Goal: Register for event/course

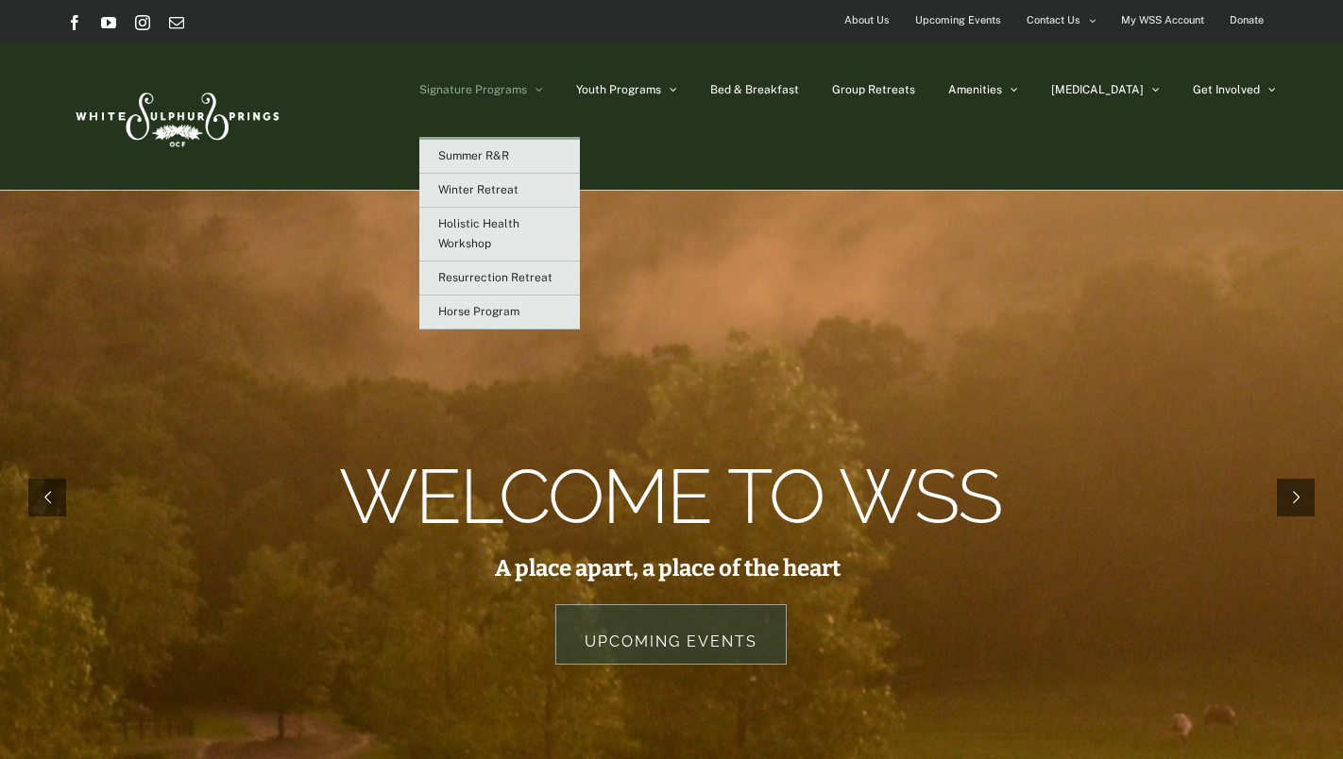
click at [527, 88] on span "Signature Programs" at bounding box center [473, 89] width 108 height 11
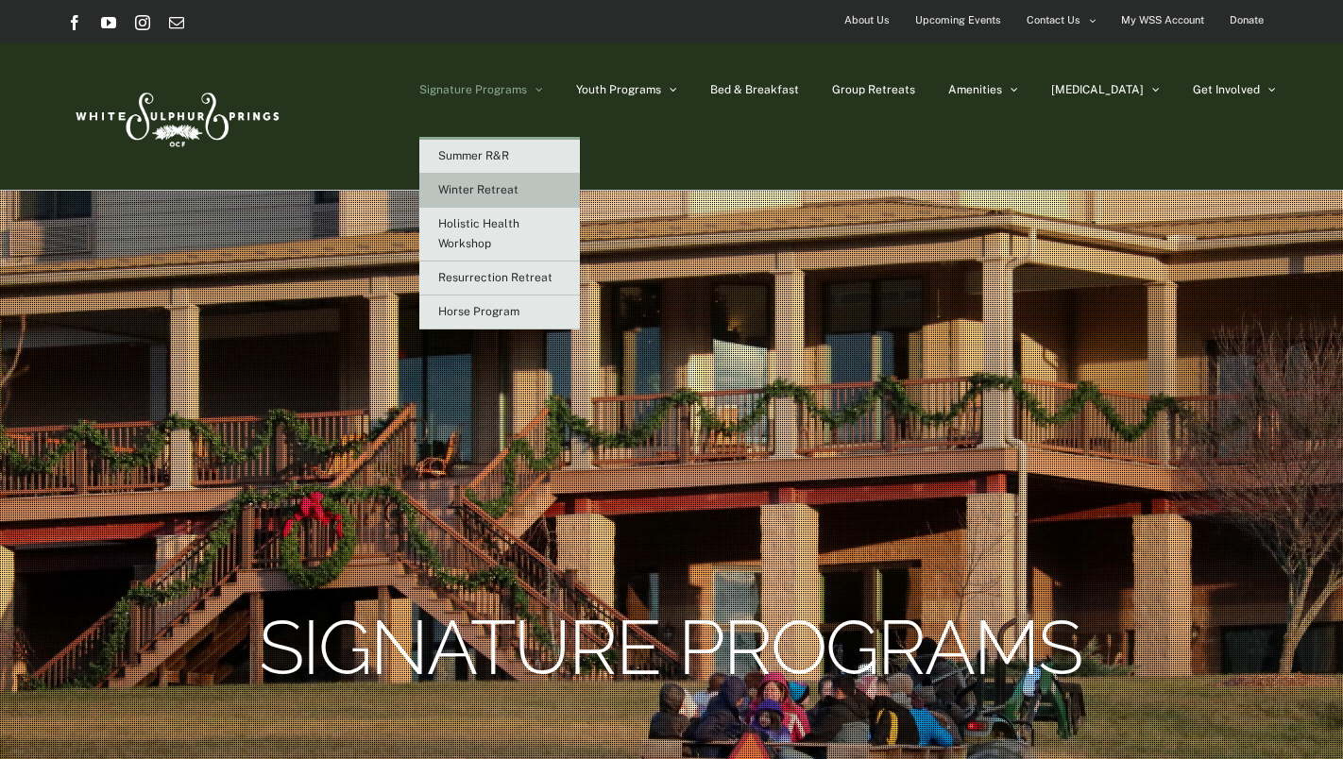
click at [580, 198] on link "Winter Retreat" at bounding box center [499, 191] width 161 height 34
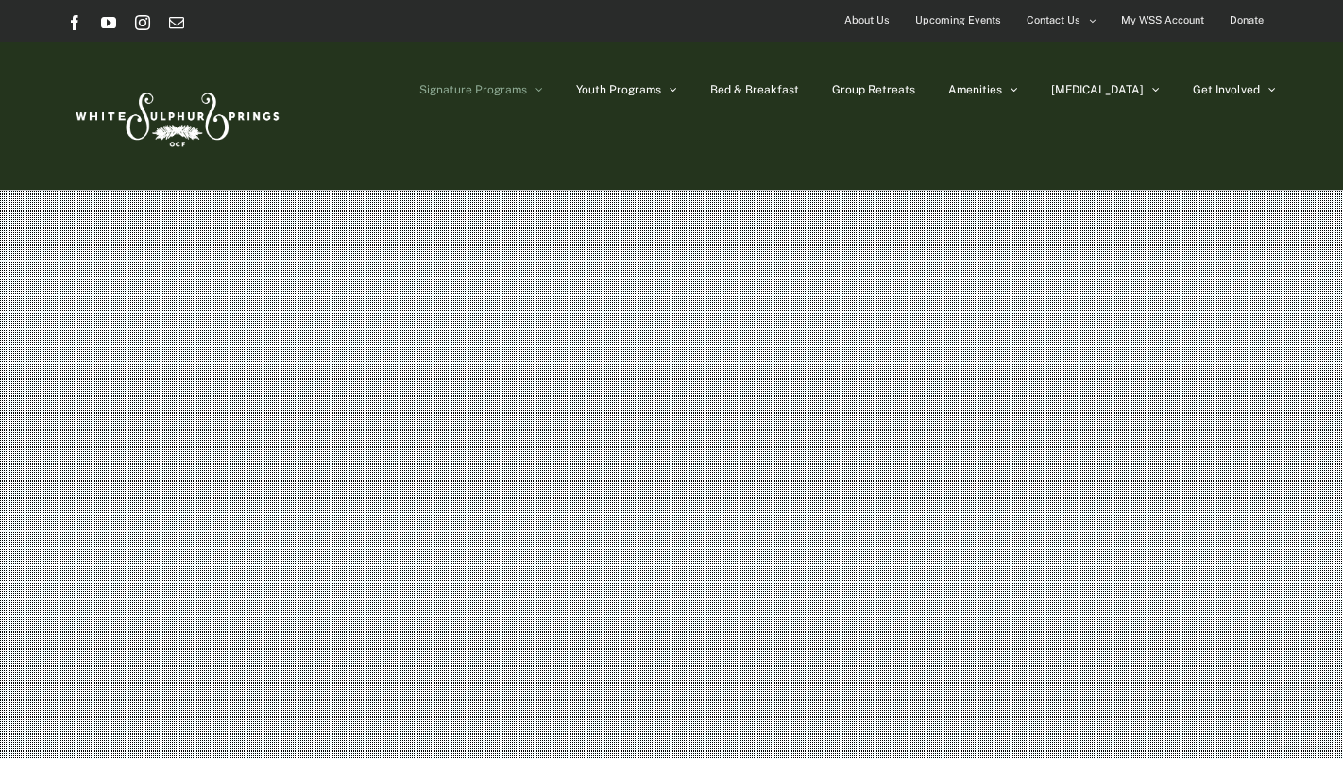
click at [939, 29] on span "Upcoming Events" at bounding box center [958, 20] width 86 height 27
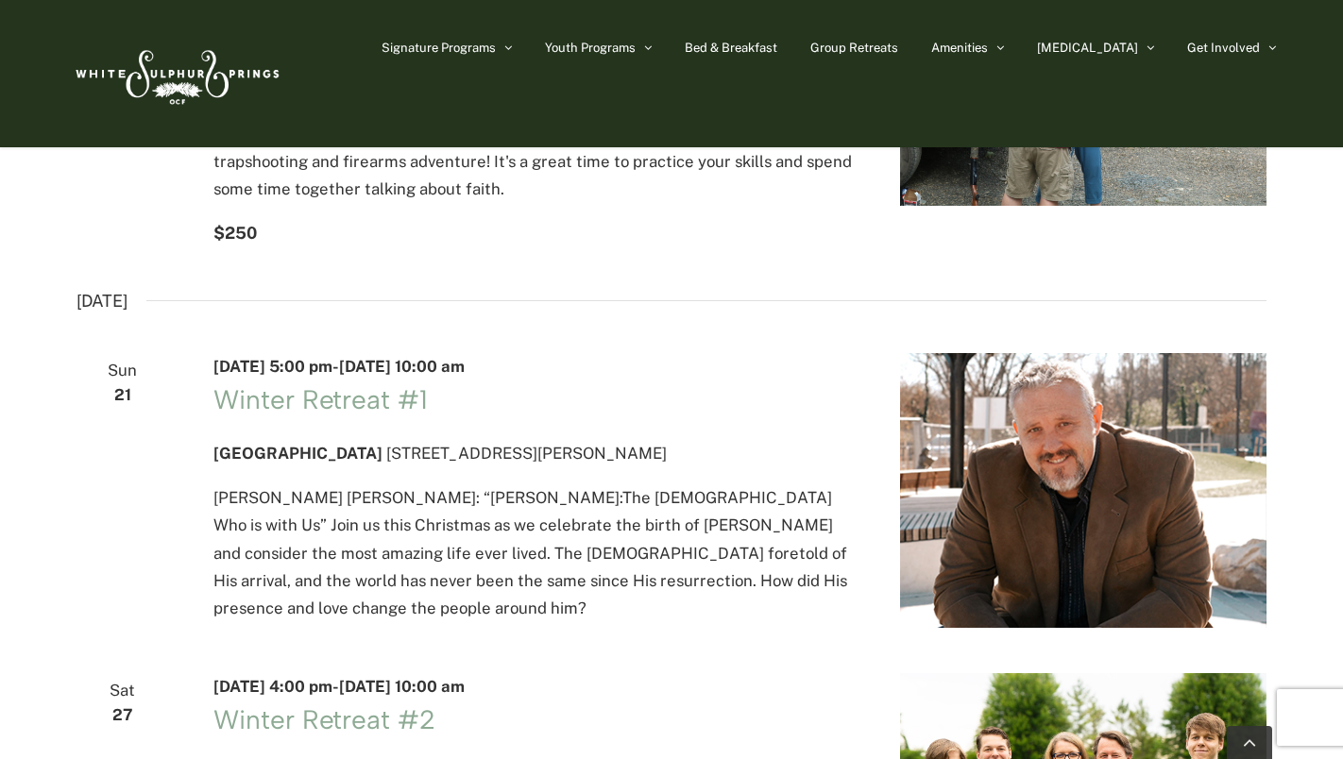
scroll to position [3022, 0]
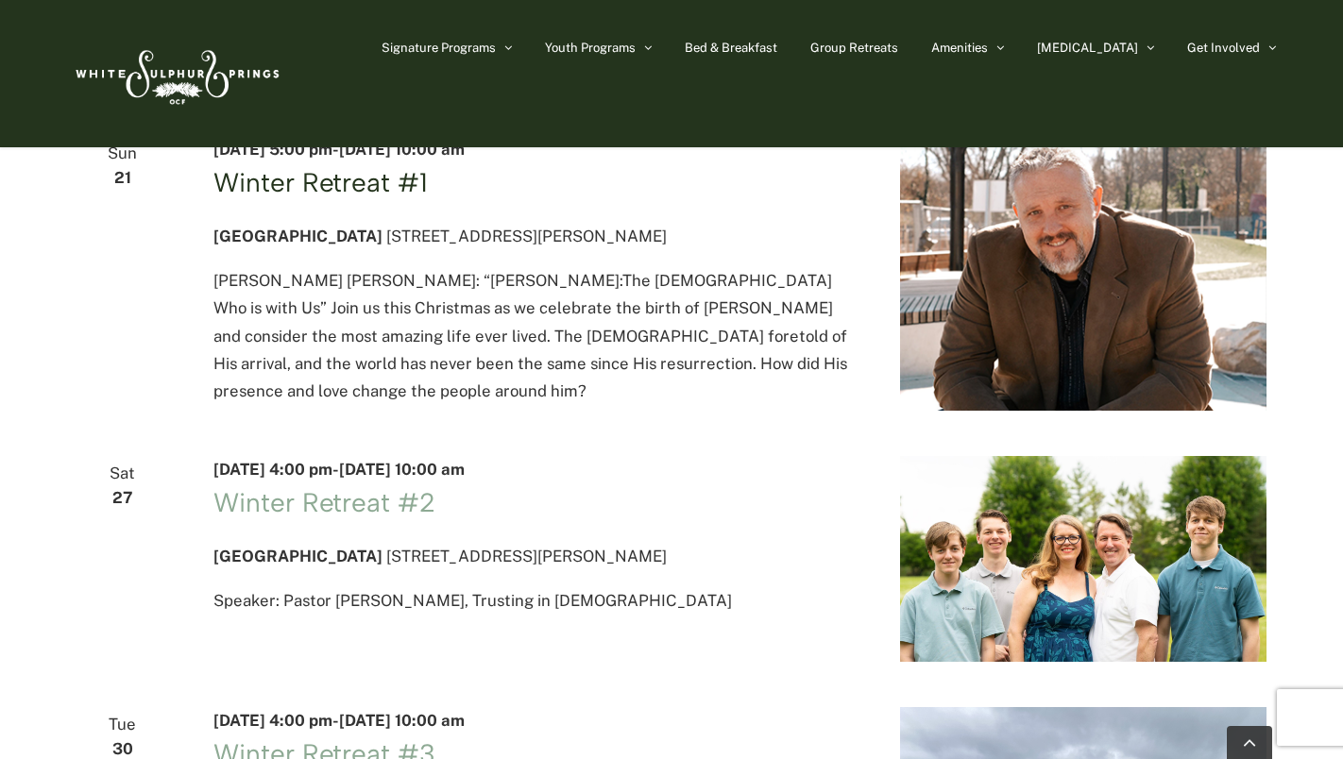
click at [309, 198] on link "Winter Retreat #1" at bounding box center [319, 182] width 213 height 32
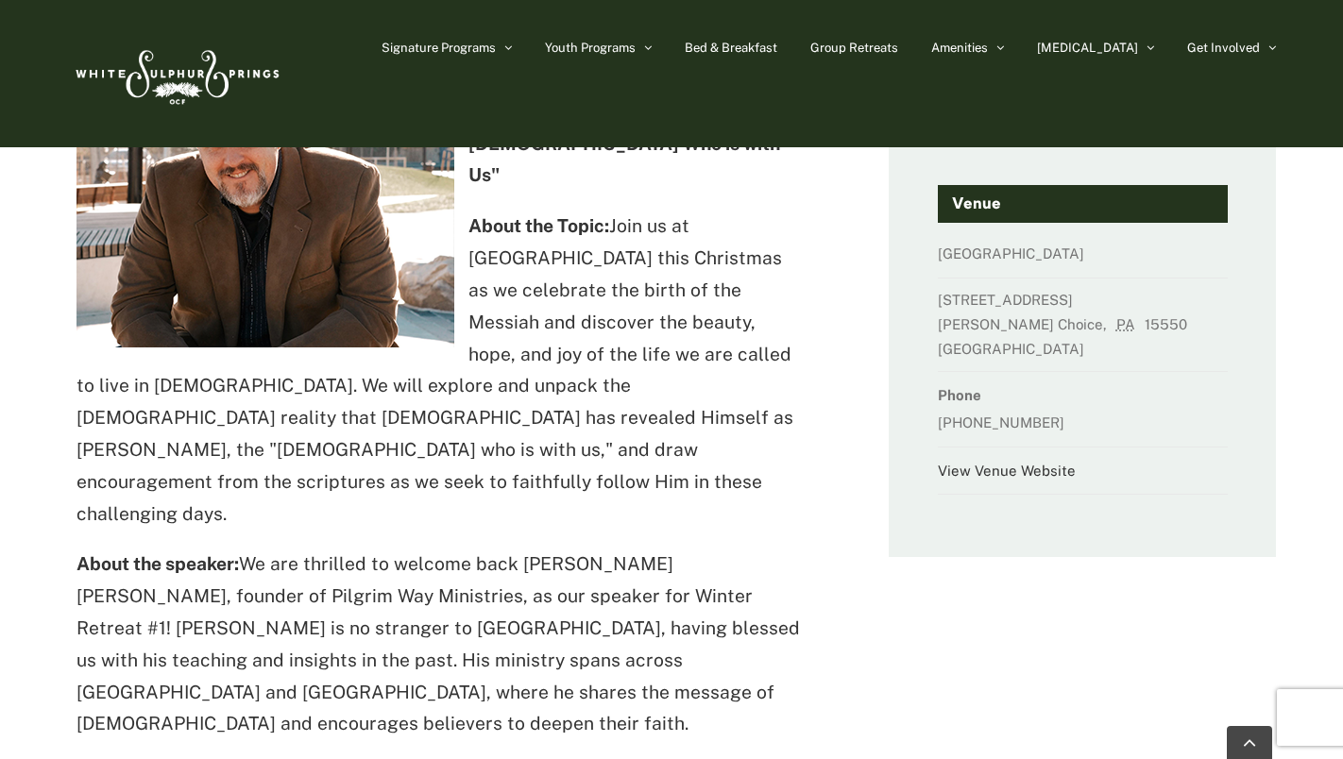
scroll to position [661, 0]
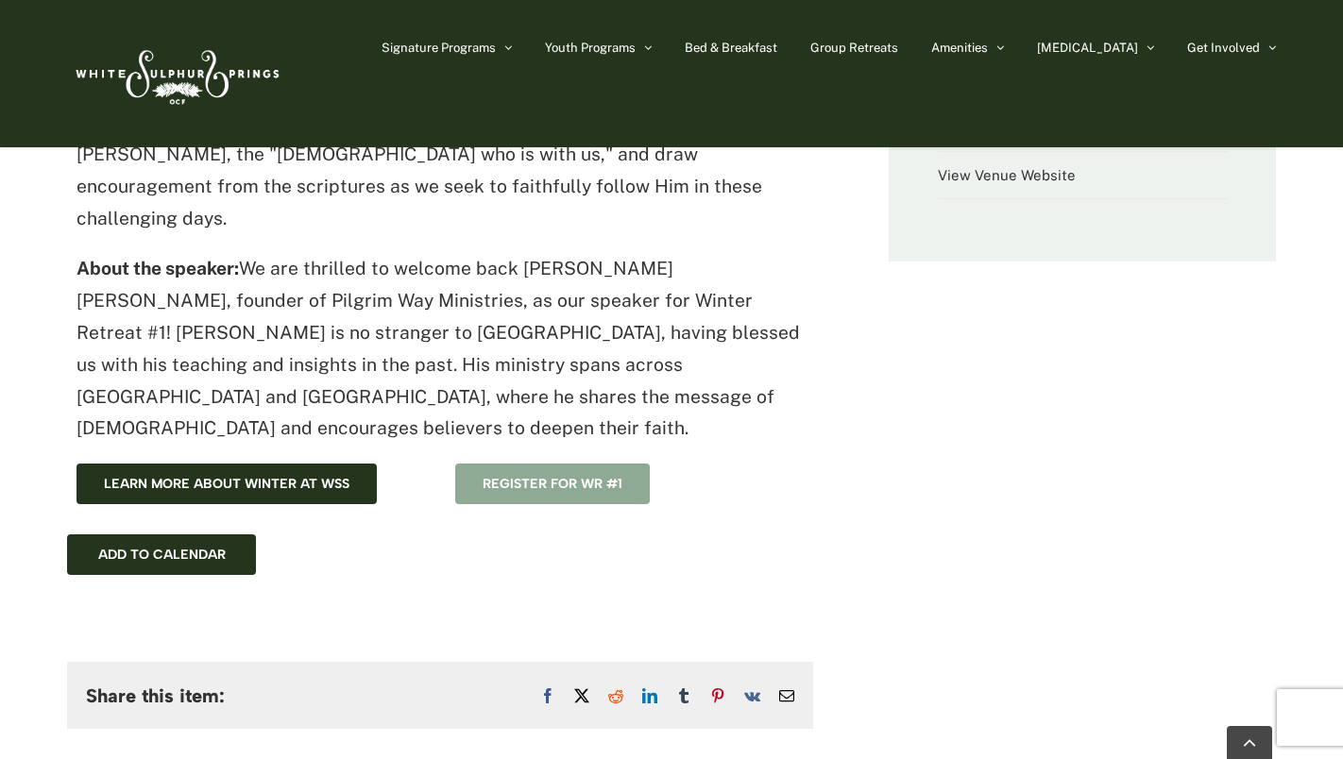
click at [568, 476] on span "Register for WR #1" at bounding box center [552, 484] width 140 height 16
